Goal: Transaction & Acquisition: Subscribe to service/newsletter

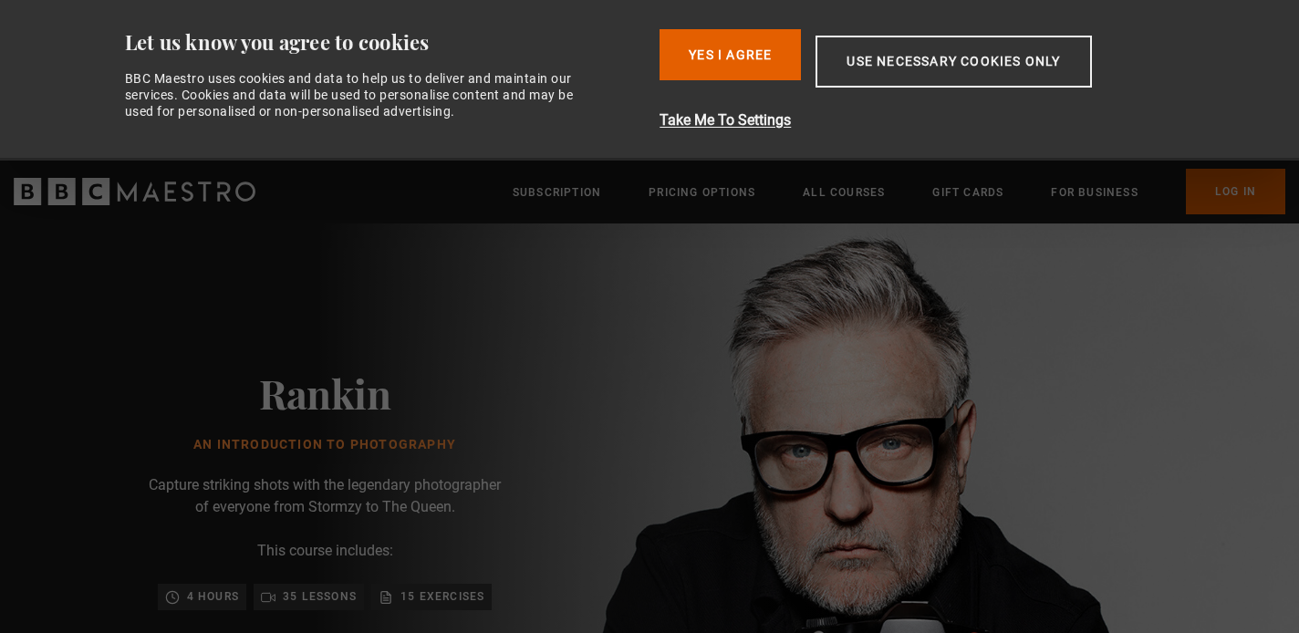
click at [531, 361] on div "Rankin An Introduction to Photography Capture striking shots with the legendary…" at bounding box center [325, 562] width 584 height 679
click at [697, 71] on button "Yes I Agree" at bounding box center [729, 54] width 141 height 51
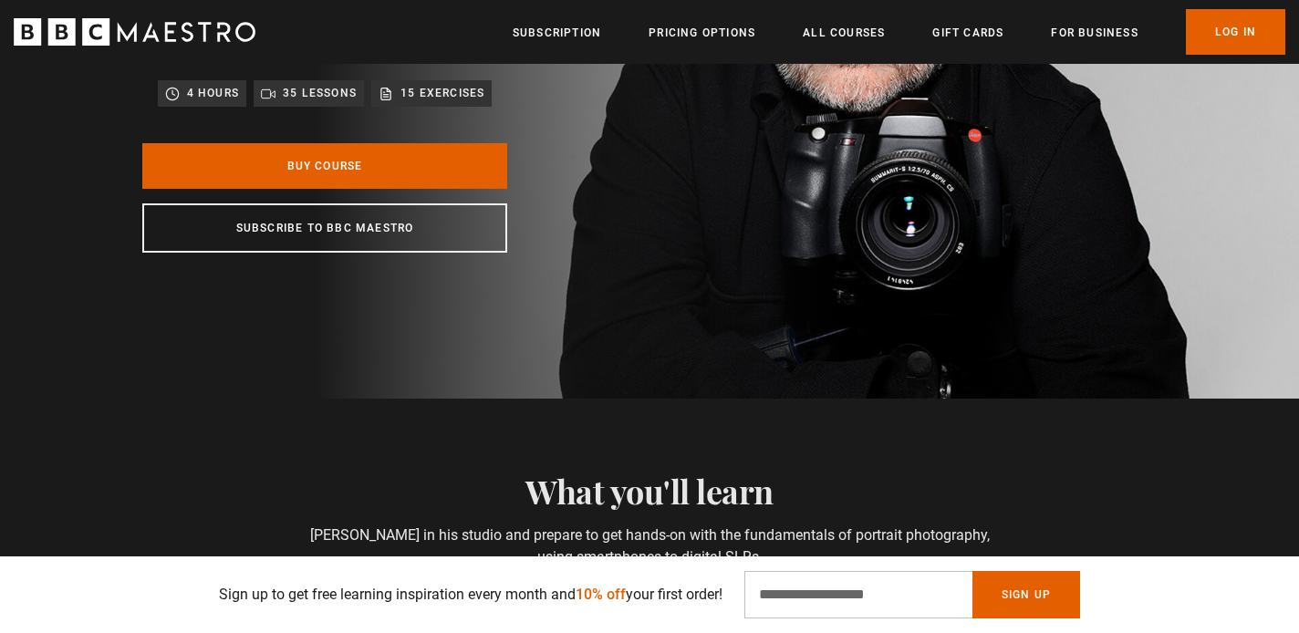
scroll to position [309, 0]
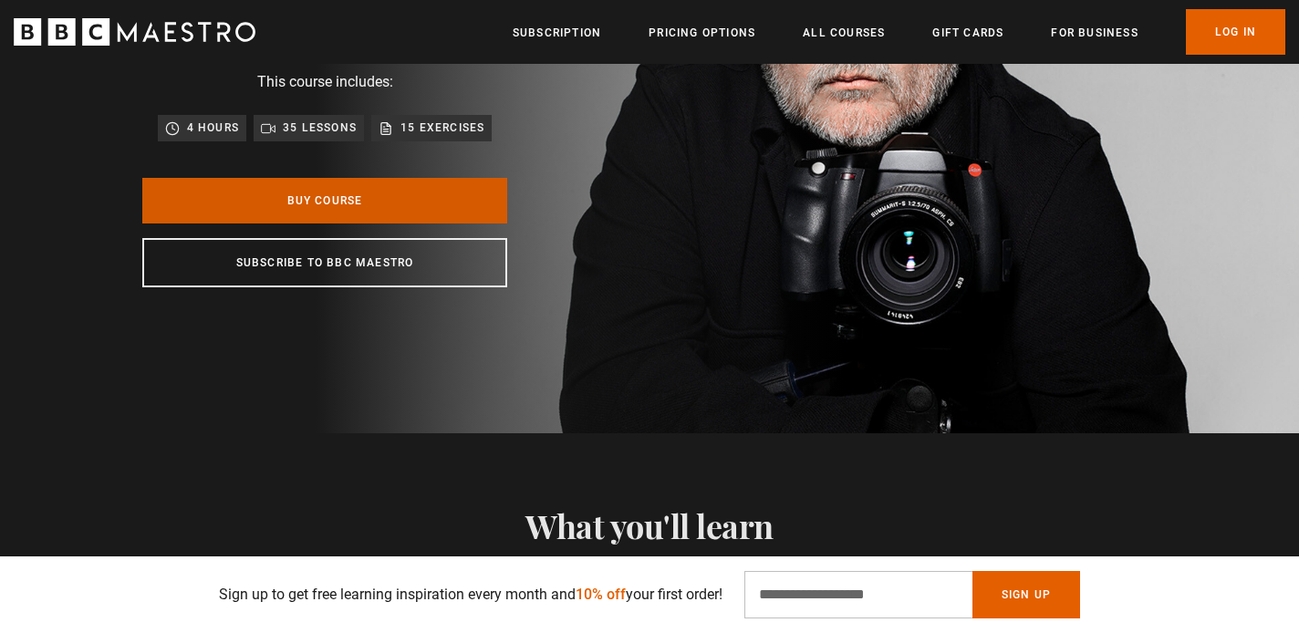
click at [451, 205] on link "Buy Course" at bounding box center [324, 201] width 365 height 46
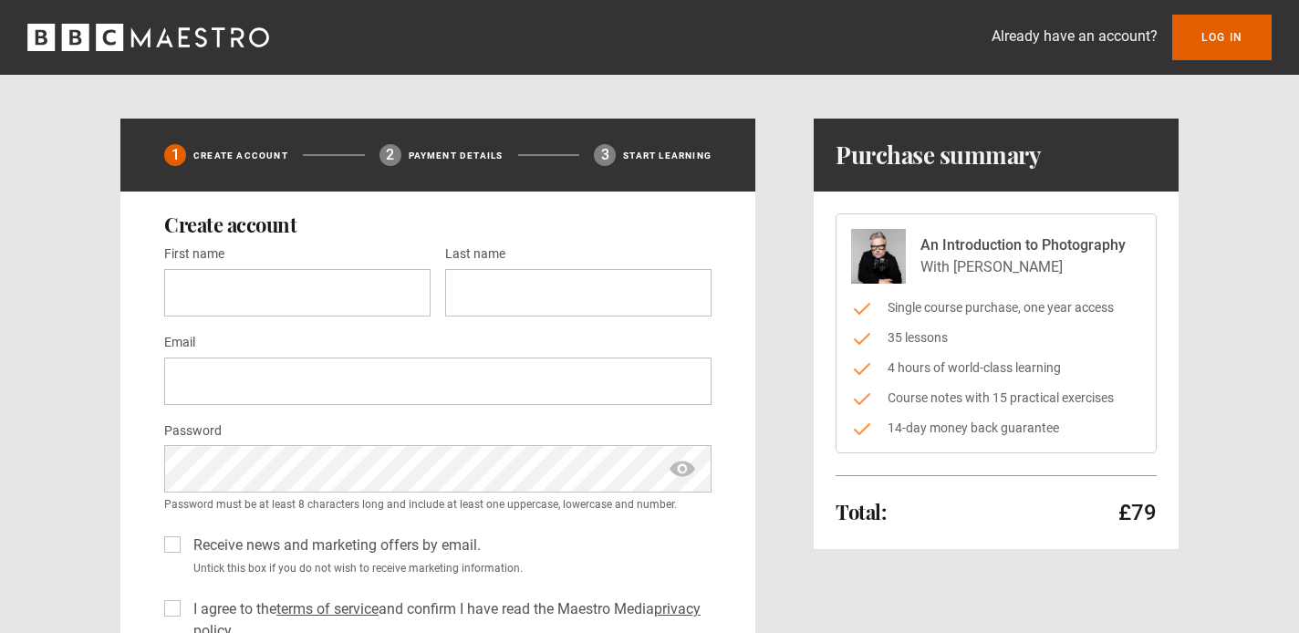
click at [122, 39] on icon "BBC Maestro" at bounding box center [109, 37] width 27 height 27
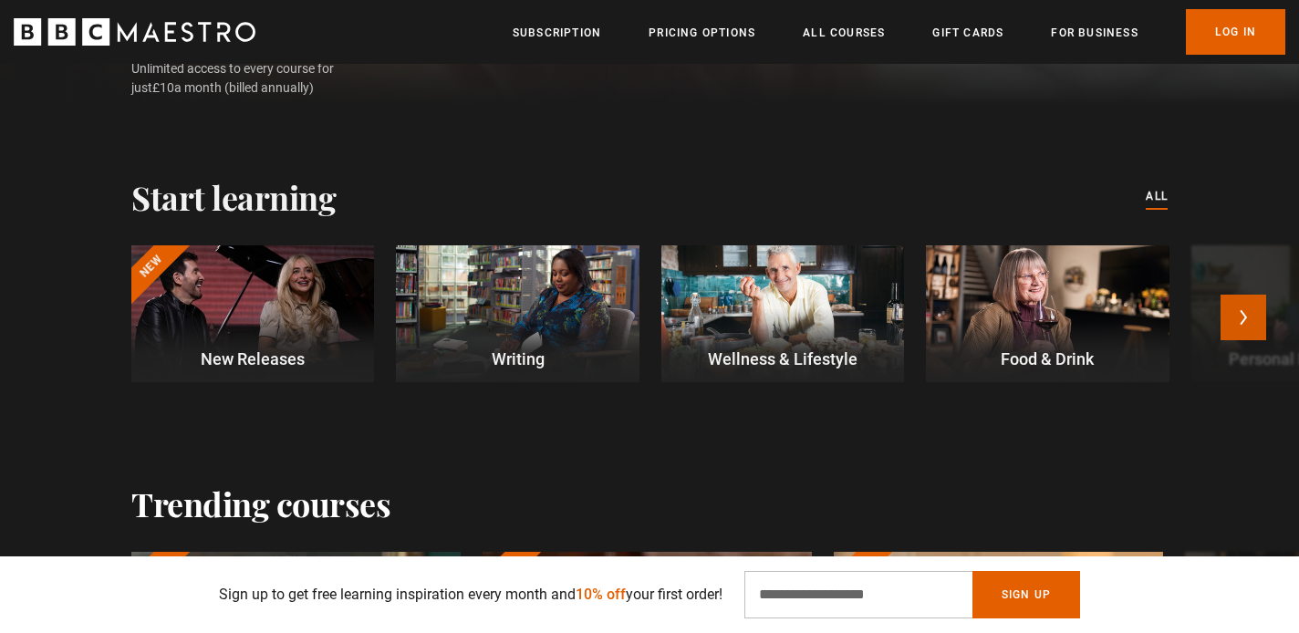
scroll to position [0, 239]
click at [1244, 330] on button "Next" at bounding box center [1243, 318] width 46 height 46
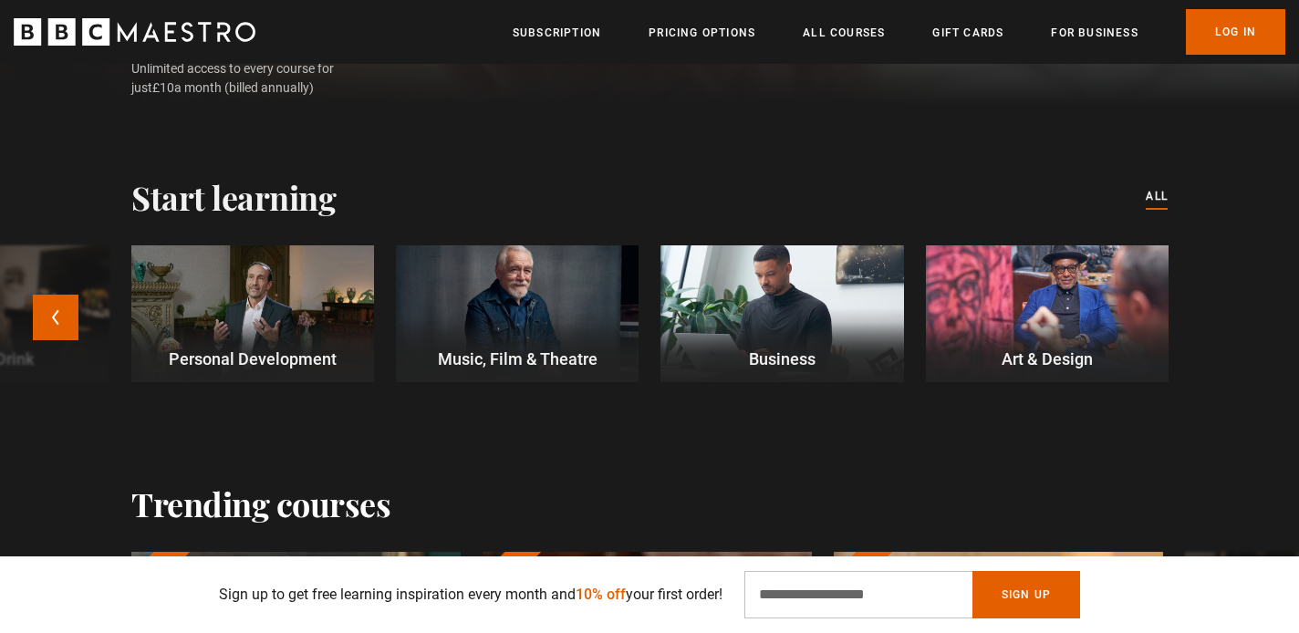
click at [610, 364] on p "Music, Film & Theatre" at bounding box center [517, 359] width 243 height 25
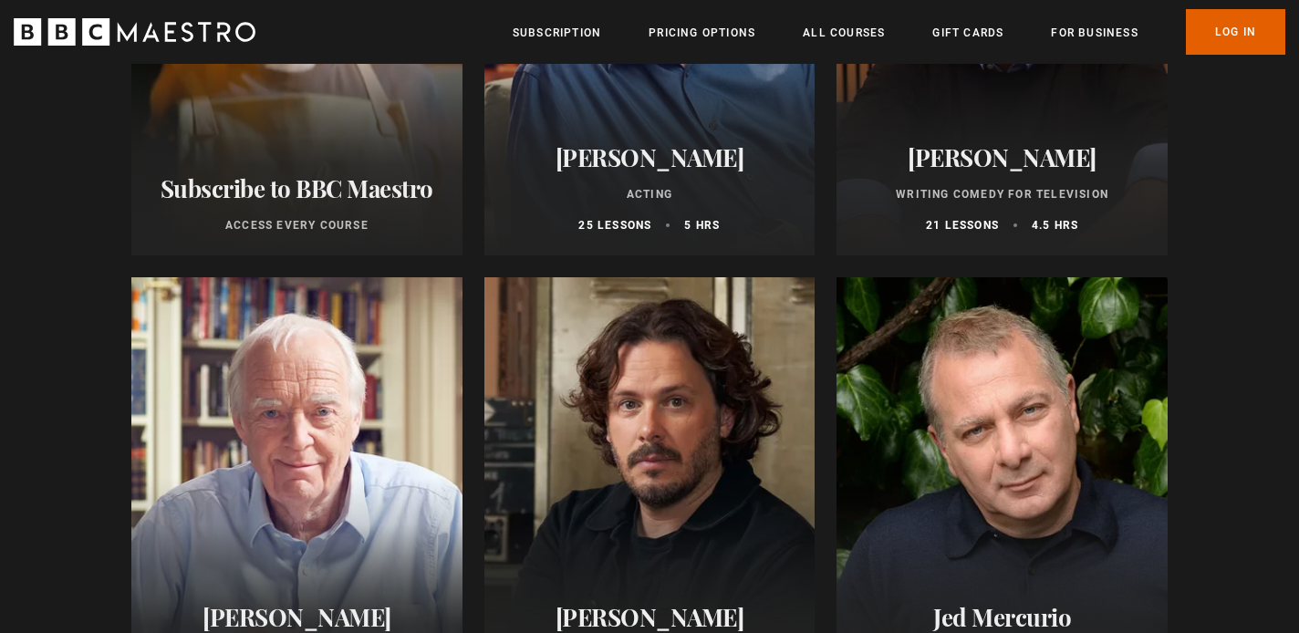
scroll to position [276, 0]
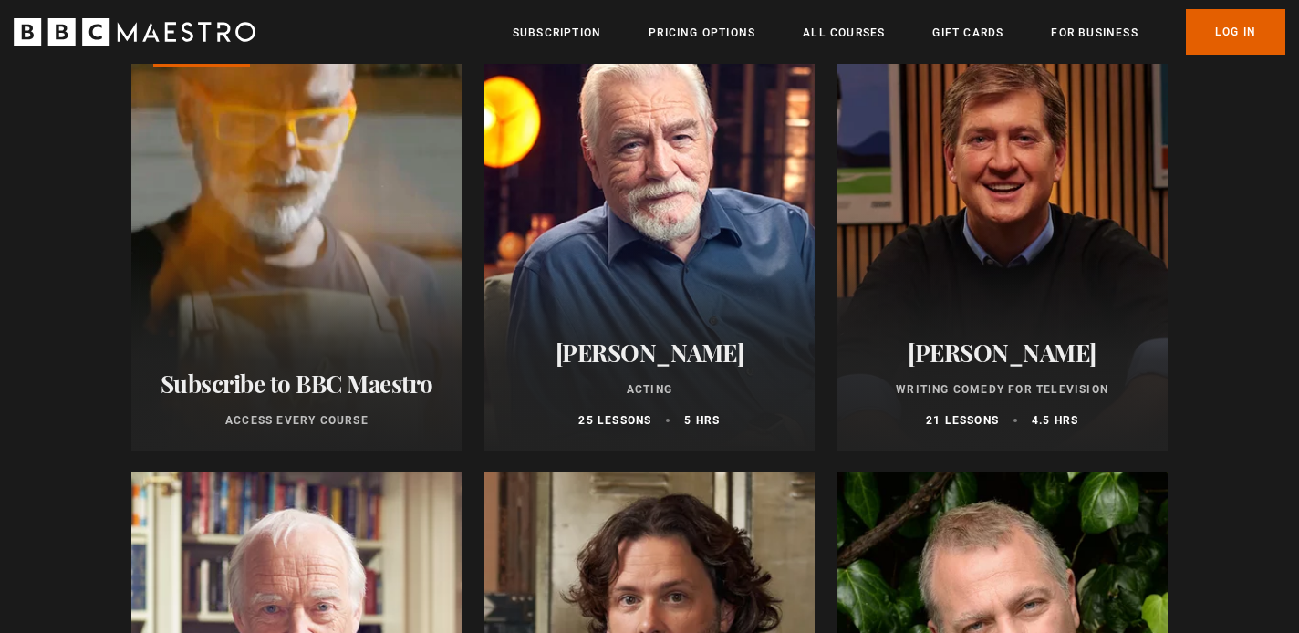
click at [131, 13] on link "Learn more about BBC Maestro" at bounding box center [131, 13] width 0 height 0
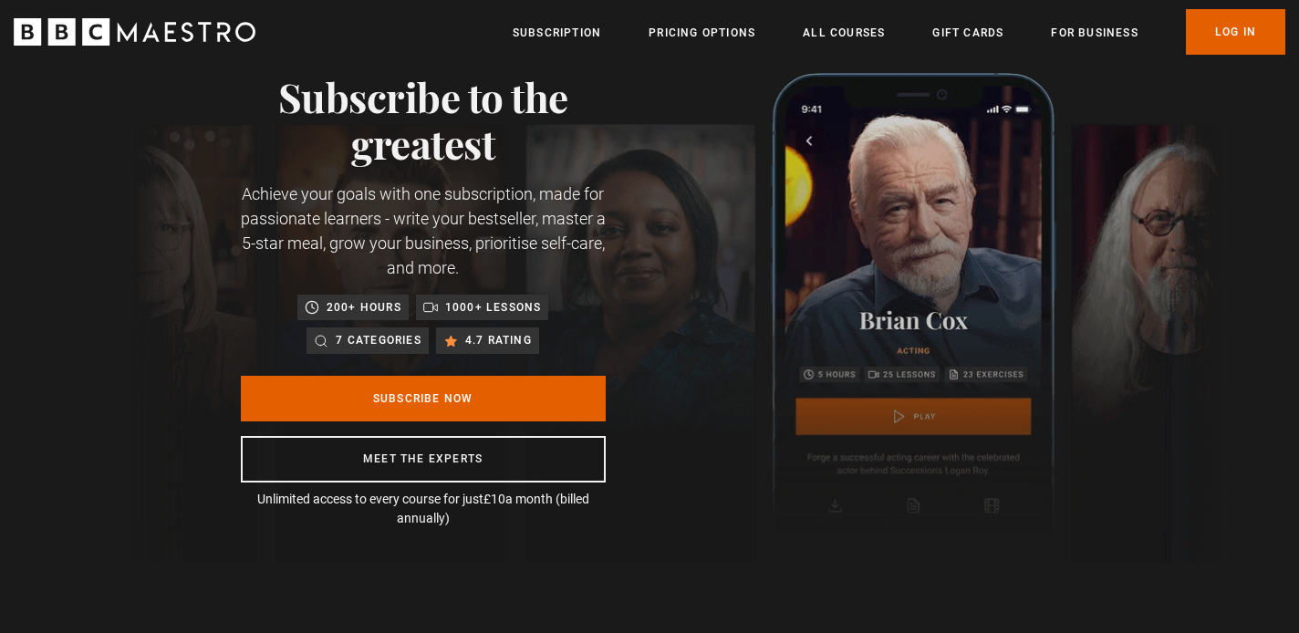
scroll to position [21, 0]
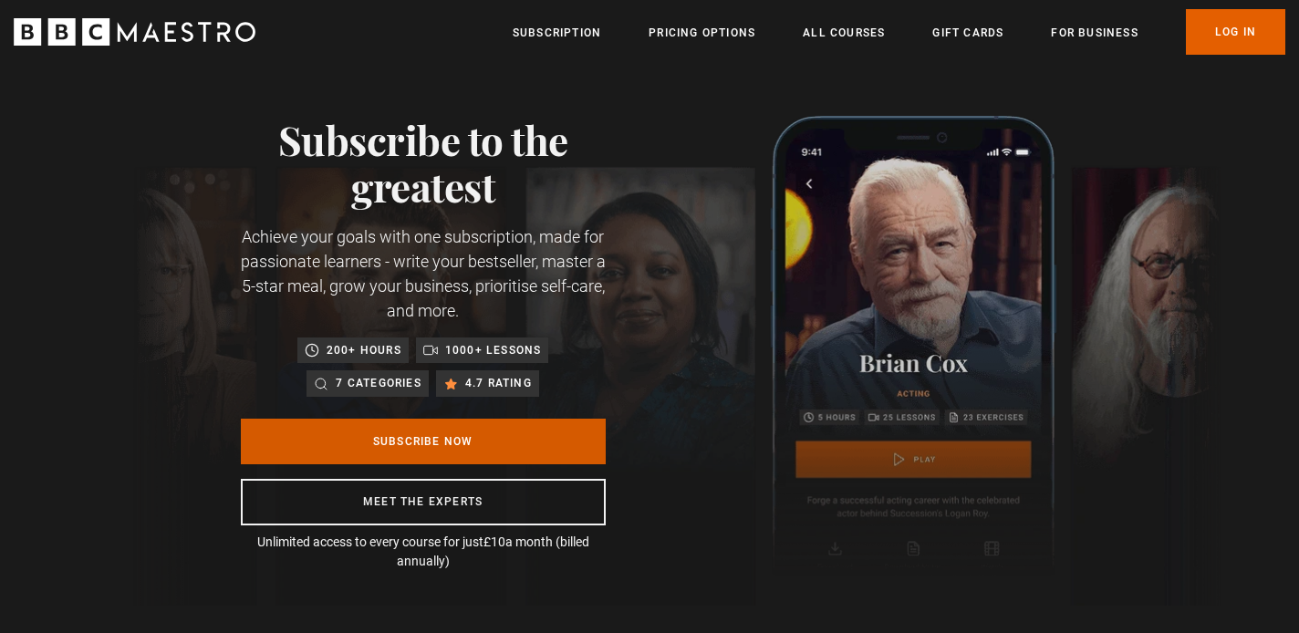
click at [278, 452] on link "Subscribe Now" at bounding box center [423, 442] width 365 height 46
